Goal: Check status: Check status

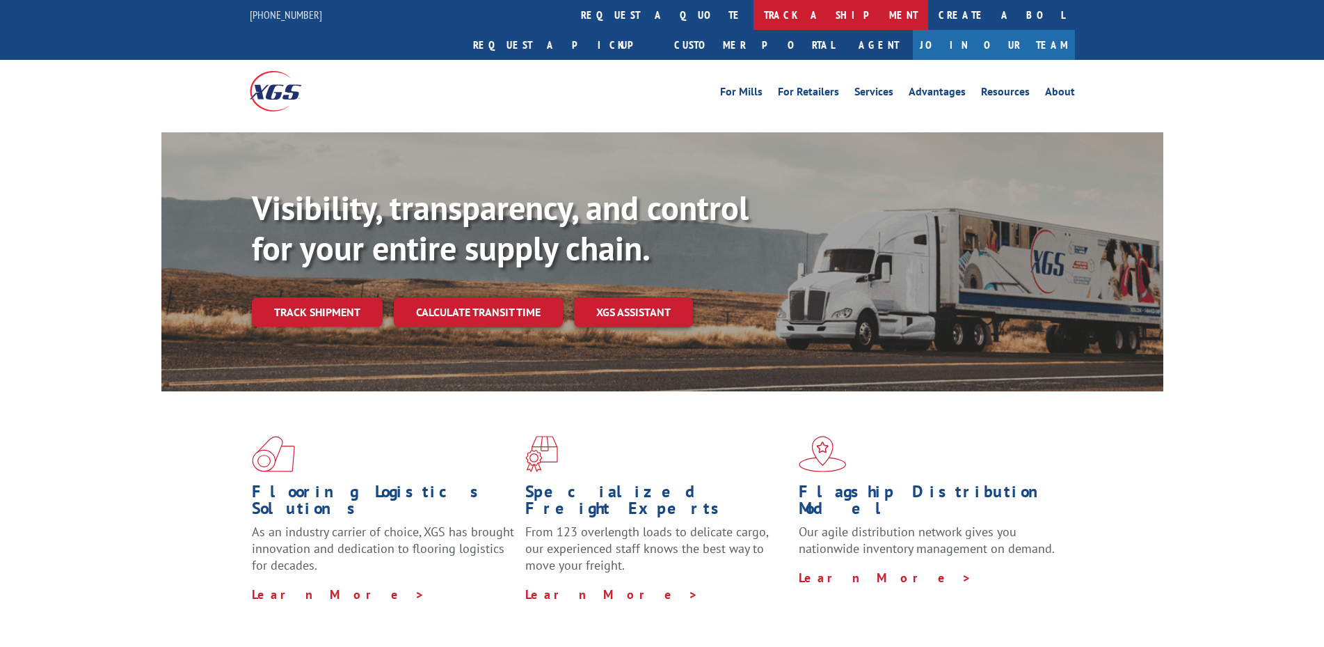
click at [754, 16] on link "track a shipment" at bounding box center [841, 15] width 175 height 30
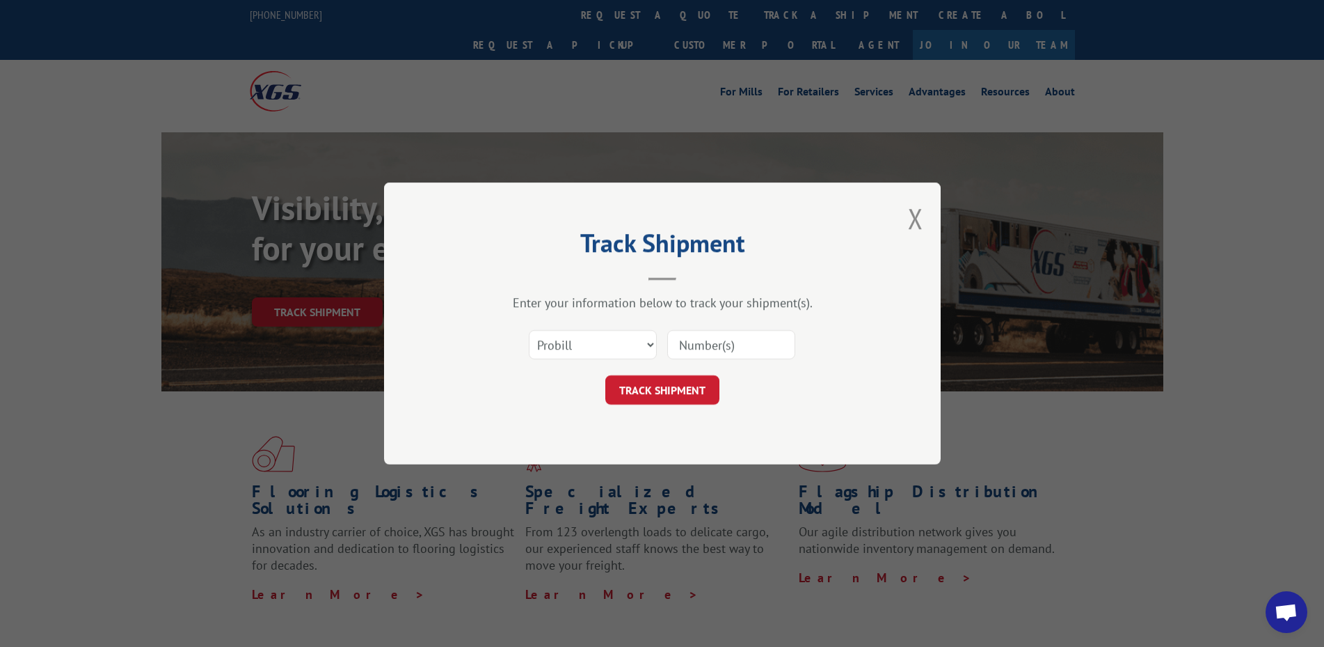
click at [738, 347] on input at bounding box center [731, 344] width 128 height 29
paste input "17442939"
type input "17442939"
click at [669, 393] on button "TRACK SHIPMENT" at bounding box center [662, 389] width 114 height 29
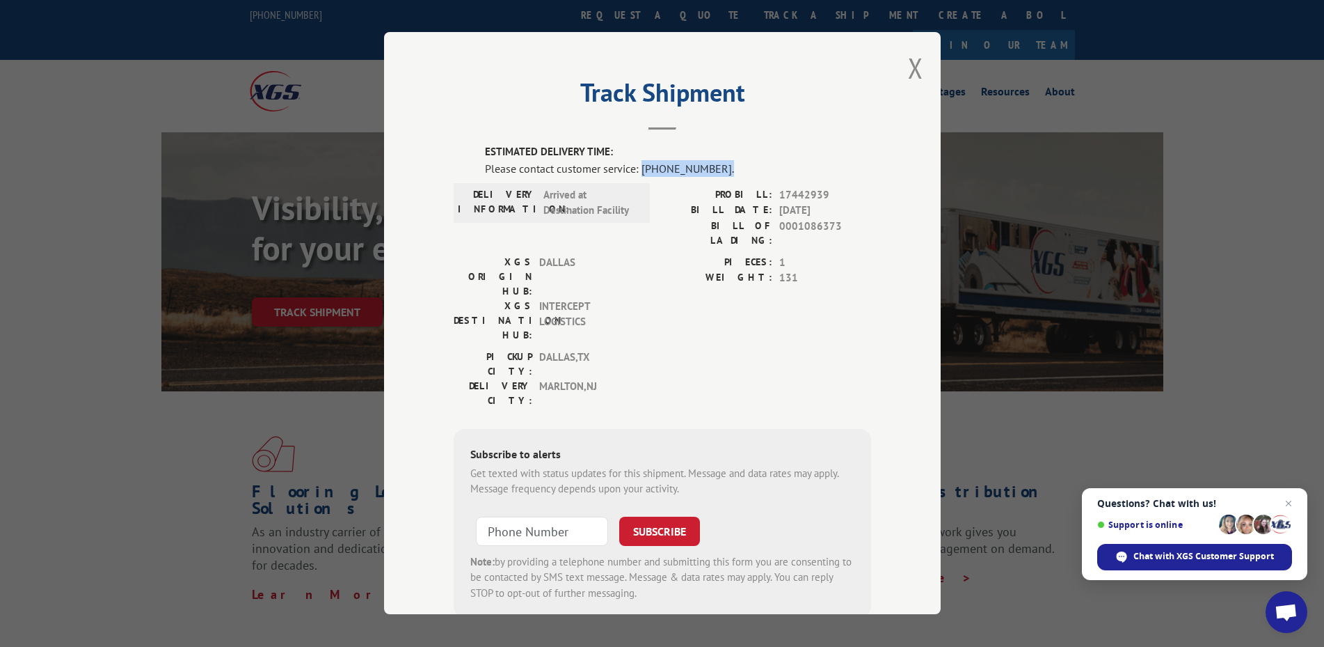
drag, startPoint x: 635, startPoint y: 170, endPoint x: 710, endPoint y: 168, distance: 74.5
click at [710, 168] on div "Please contact customer service: [PHONE_NUMBER]." at bounding box center [678, 168] width 386 height 17
click at [908, 75] on button "Close modal" at bounding box center [915, 67] width 15 height 37
